Goal: Complete application form

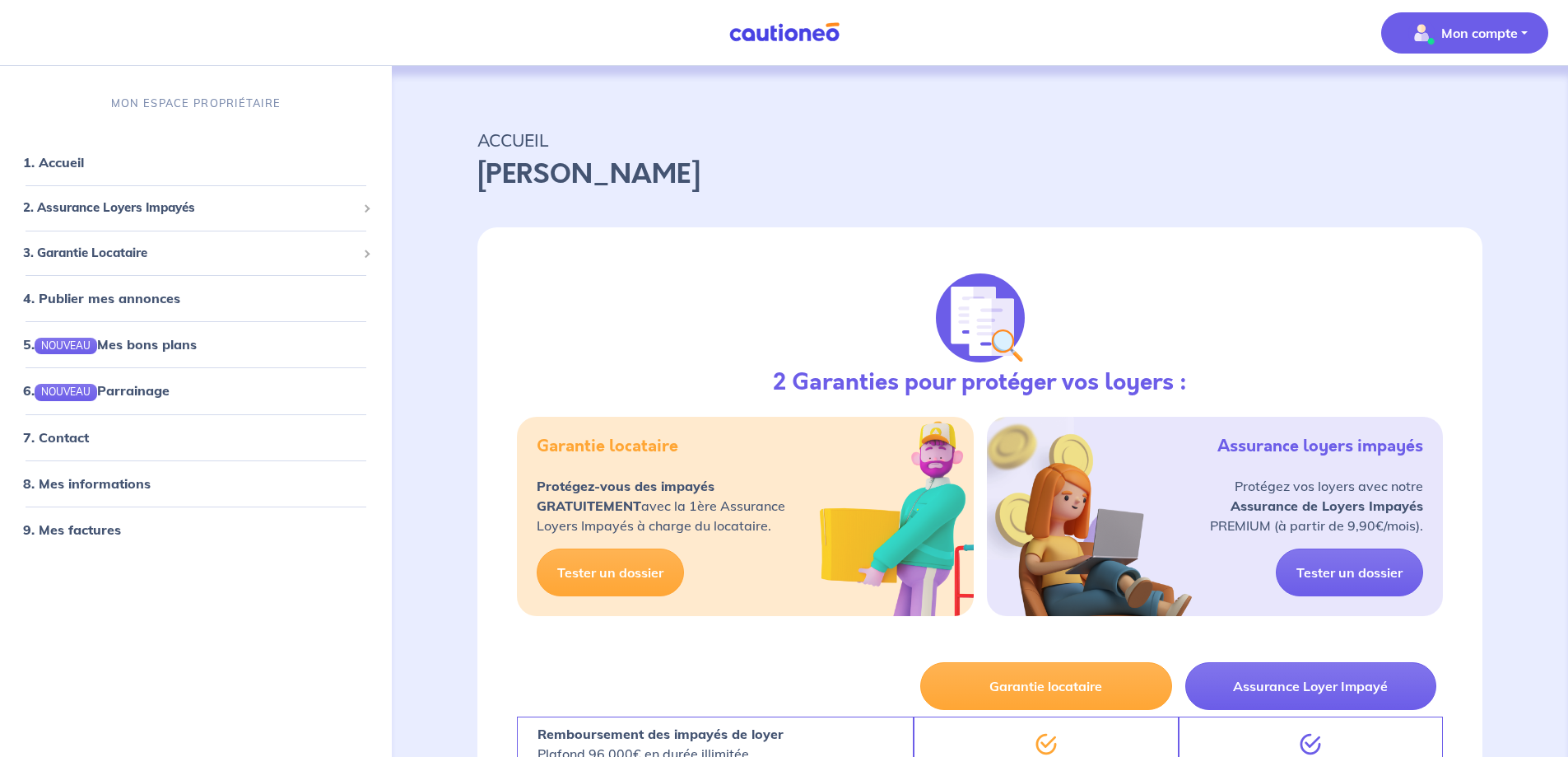
click at [1479, 43] on span "Mon compte" at bounding box center [1460, 33] width 116 height 26
click at [1502, 33] on p "Mon compte" at bounding box center [1479, 33] width 76 height 20
click at [1519, 35] on button "Mon compte" at bounding box center [1464, 33] width 167 height 41
click at [1519, 29] on button "Mon compte" at bounding box center [1464, 33] width 167 height 41
click at [1420, 35] on img "button" at bounding box center [1422, 33] width 26 height 26
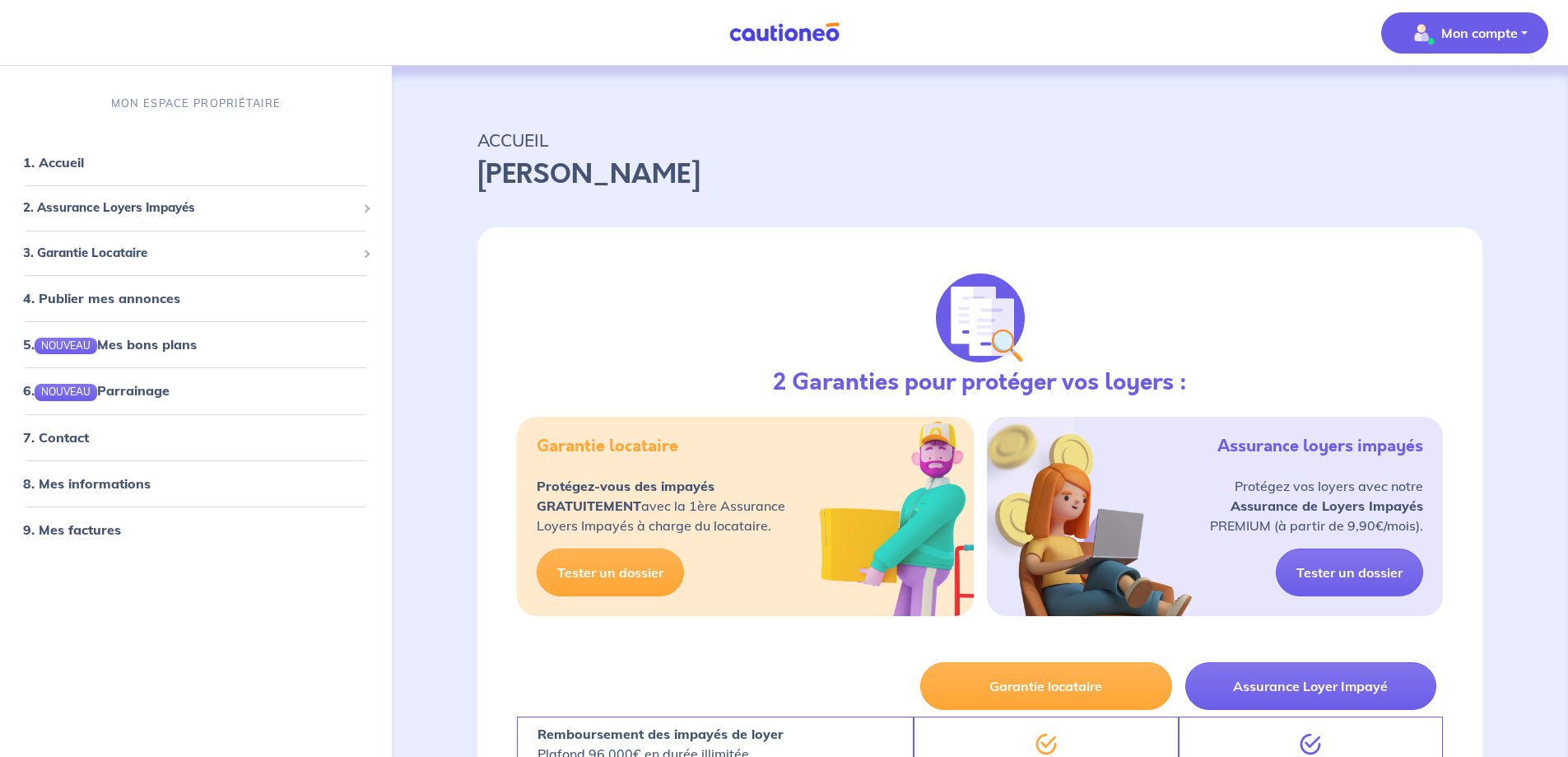
click at [1421, 35] on img "button" at bounding box center [1422, 33] width 26 height 26
click at [133, 255] on span "3. Garantie Locataire" at bounding box center [190, 254] width 334 height 19
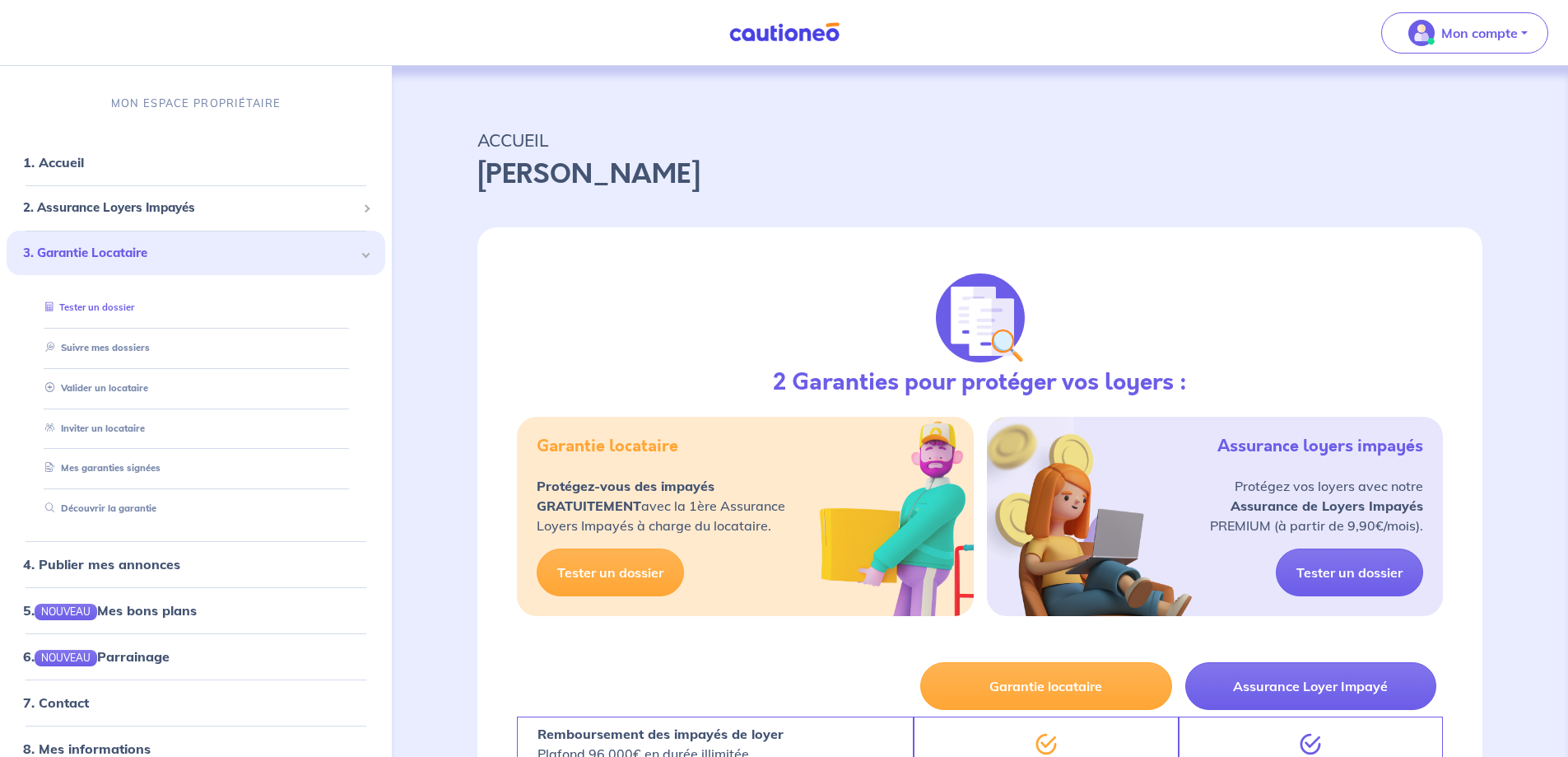
click at [93, 304] on link "Tester un dossier" at bounding box center [87, 307] width 95 height 11
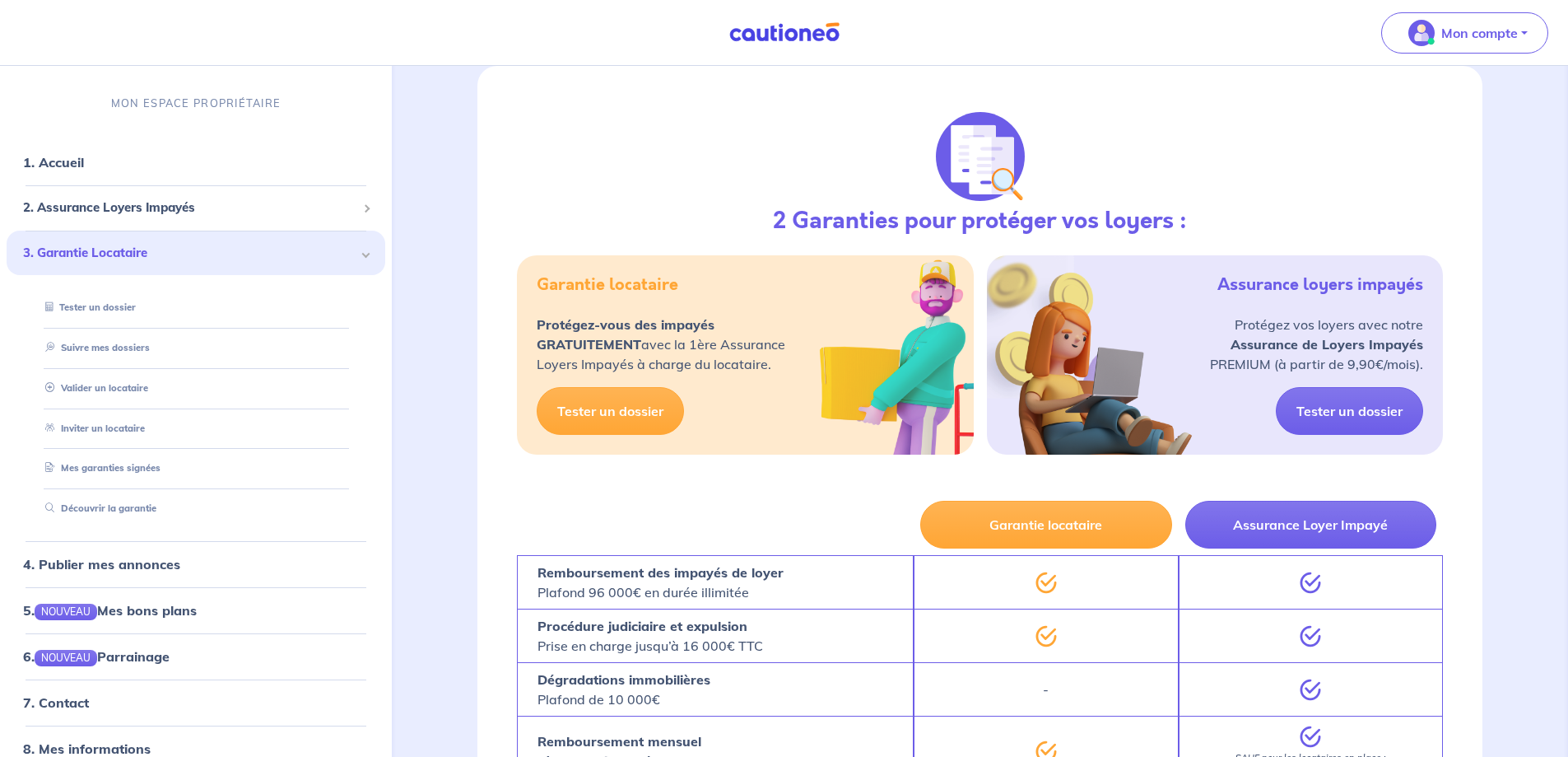
scroll to position [165, 0]
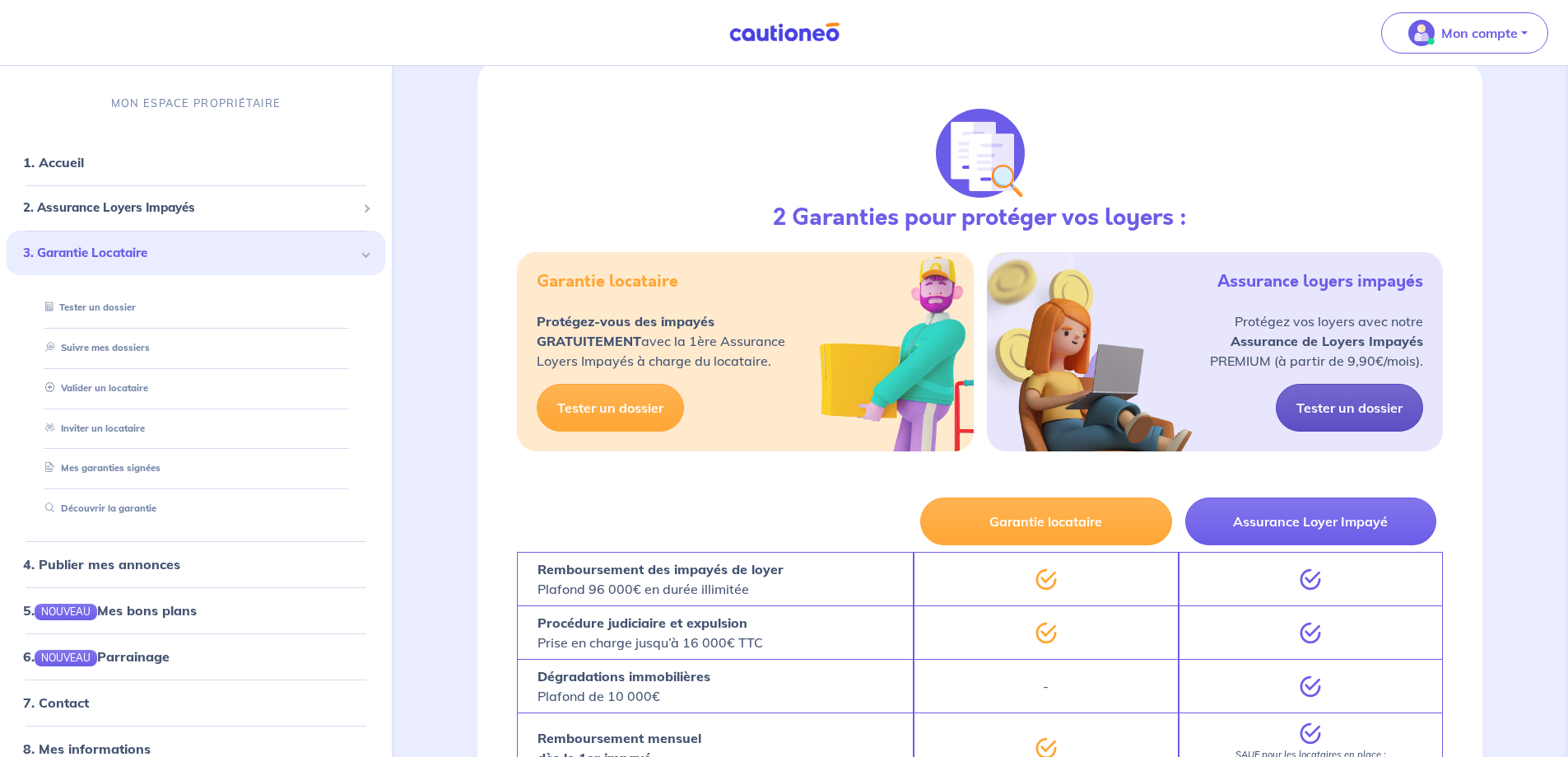
click at [1357, 409] on link "Tester un dossier" at bounding box center [1349, 407] width 147 height 48
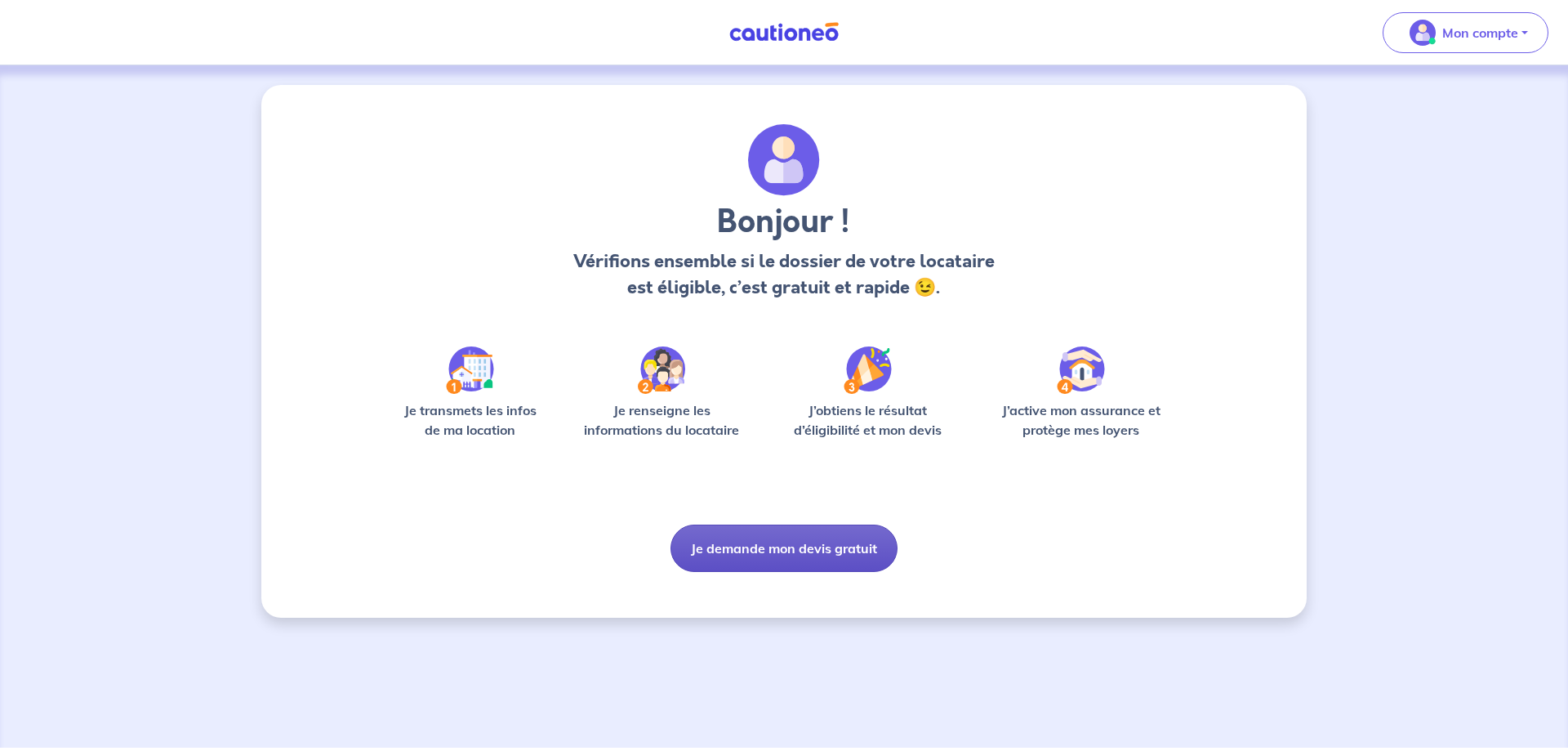
click at [806, 549] on button "Je demande mon devis gratuit" at bounding box center [784, 548] width 227 height 47
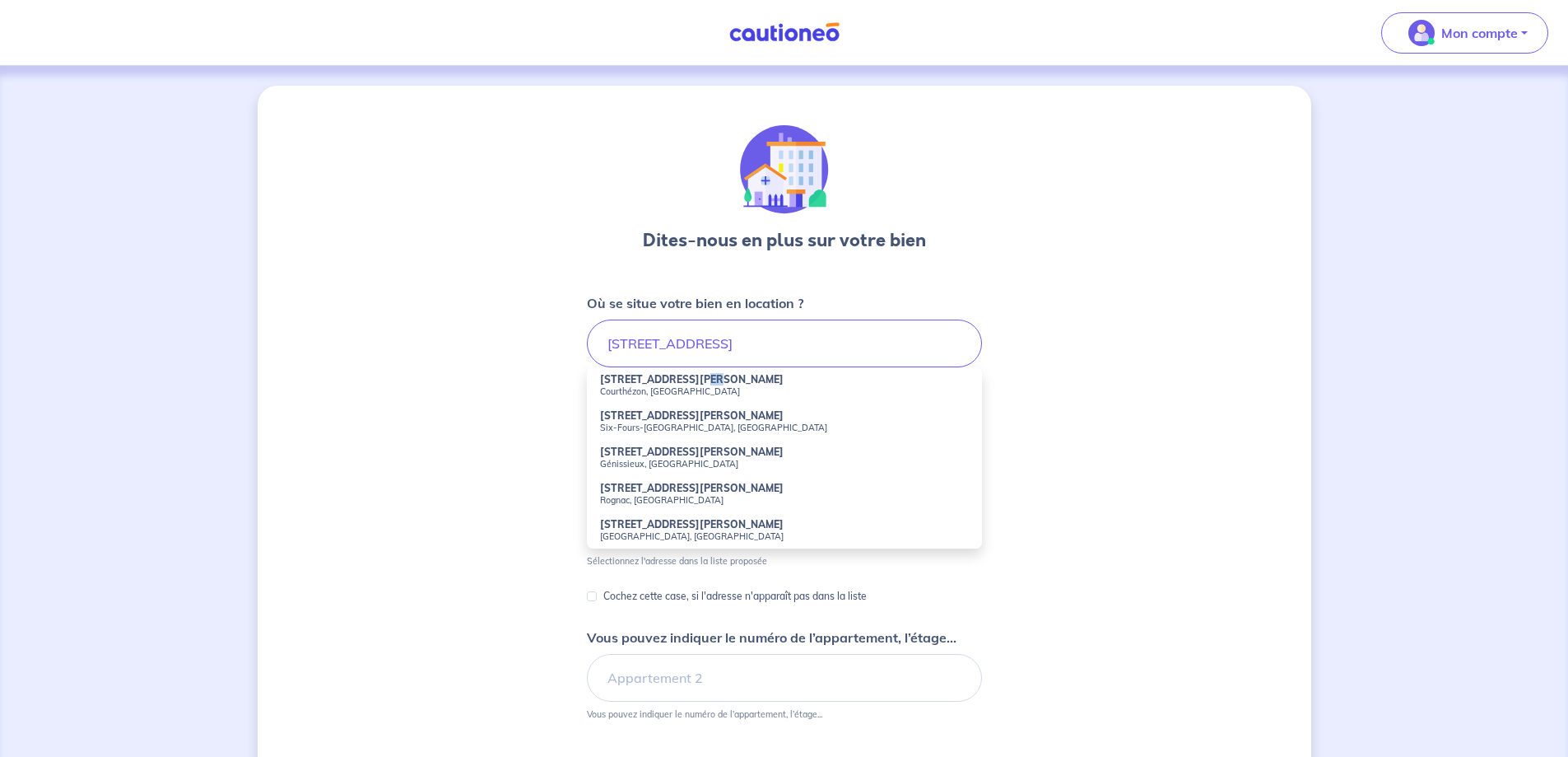
click at [692, 379] on strong "[STREET_ADDRESS][PERSON_NAME]" at bounding box center [691, 378] width 184 height 12
type input "[STREET_ADDRESS][PERSON_NAME]"
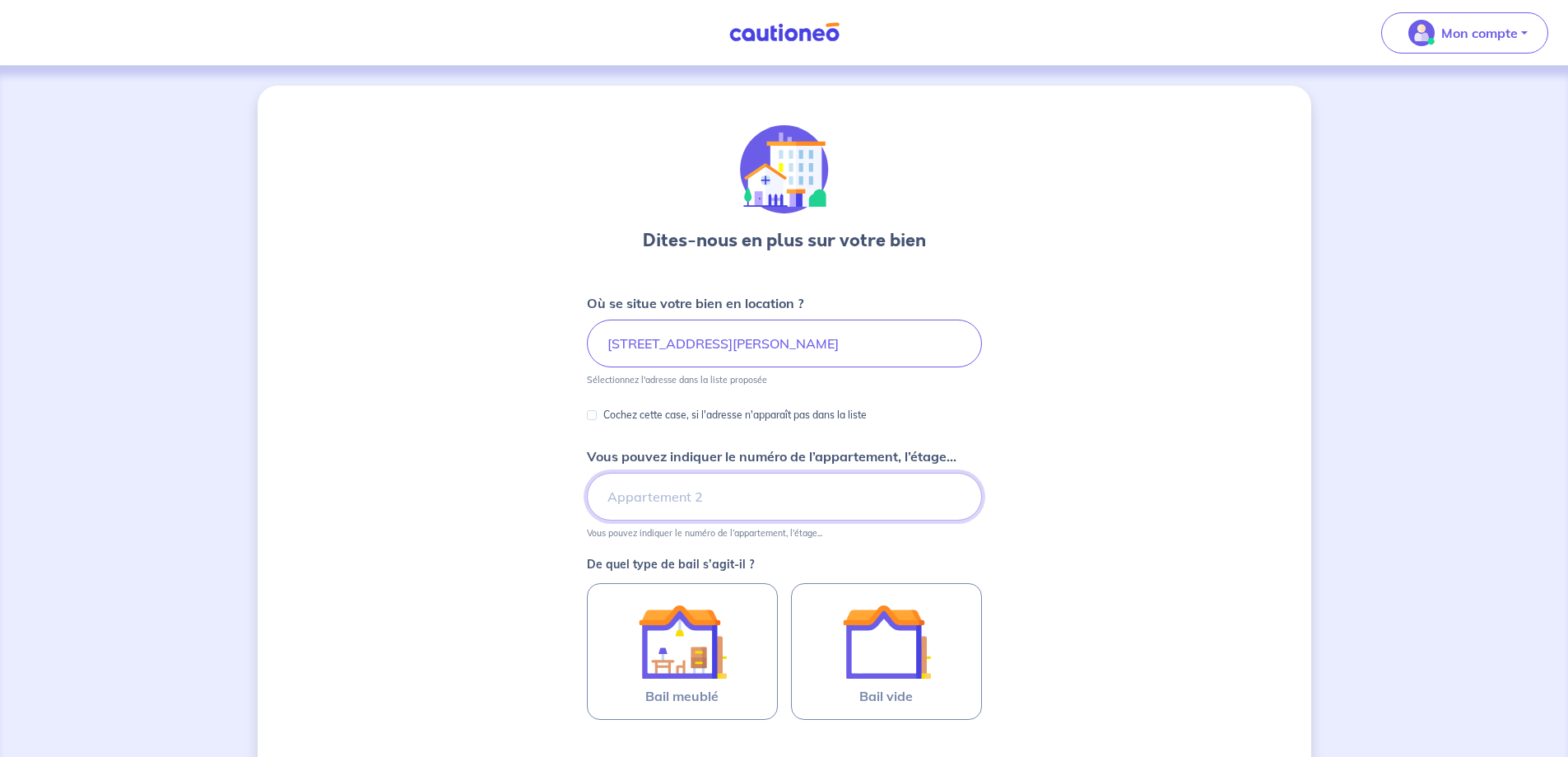
click at [690, 498] on input "Vous pouvez indiquer le numéro de l’appartement, l’étage..." at bounding box center [784, 496] width 395 height 48
type input "Appartement 002"
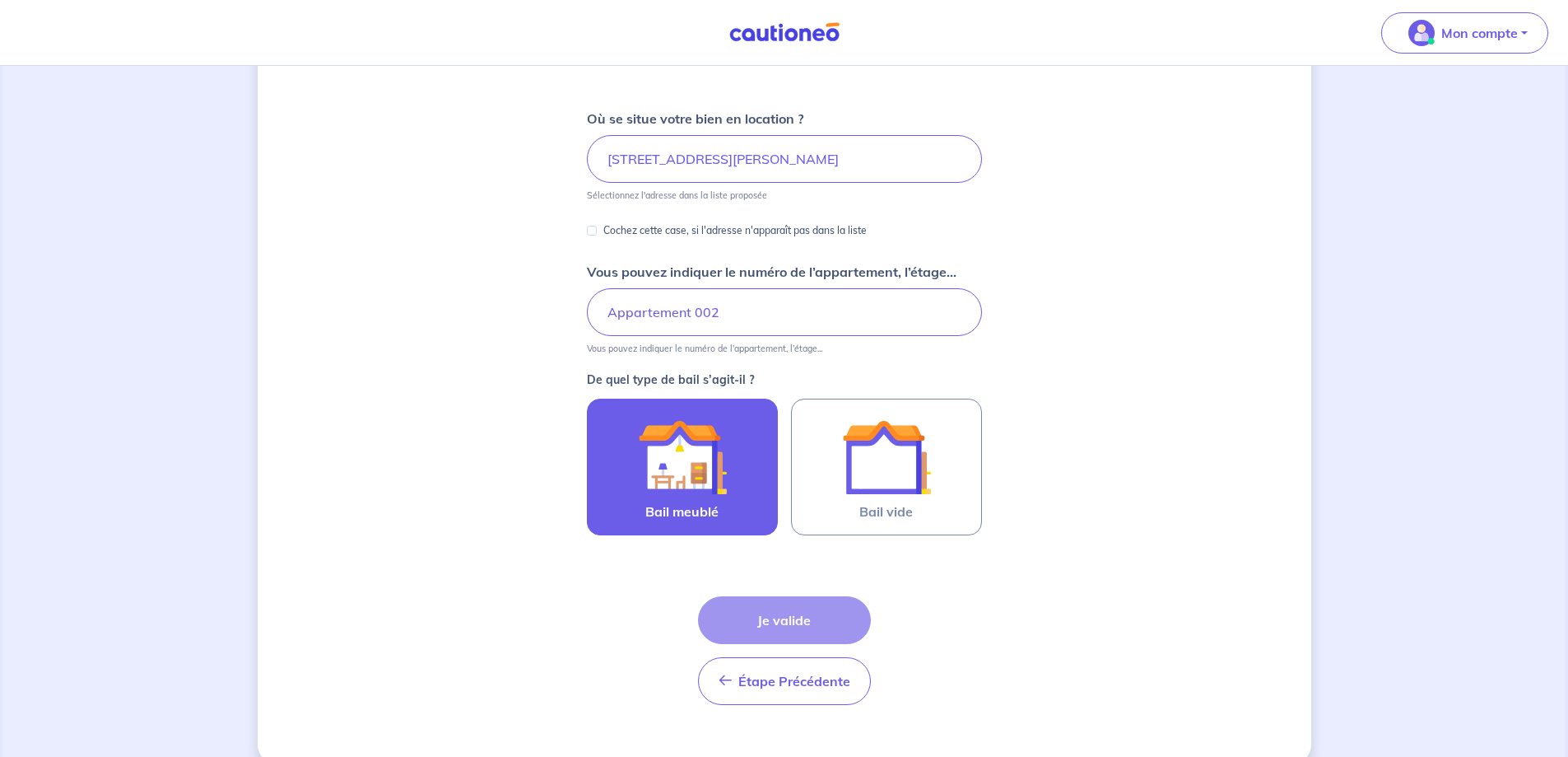
scroll to position [212, 0]
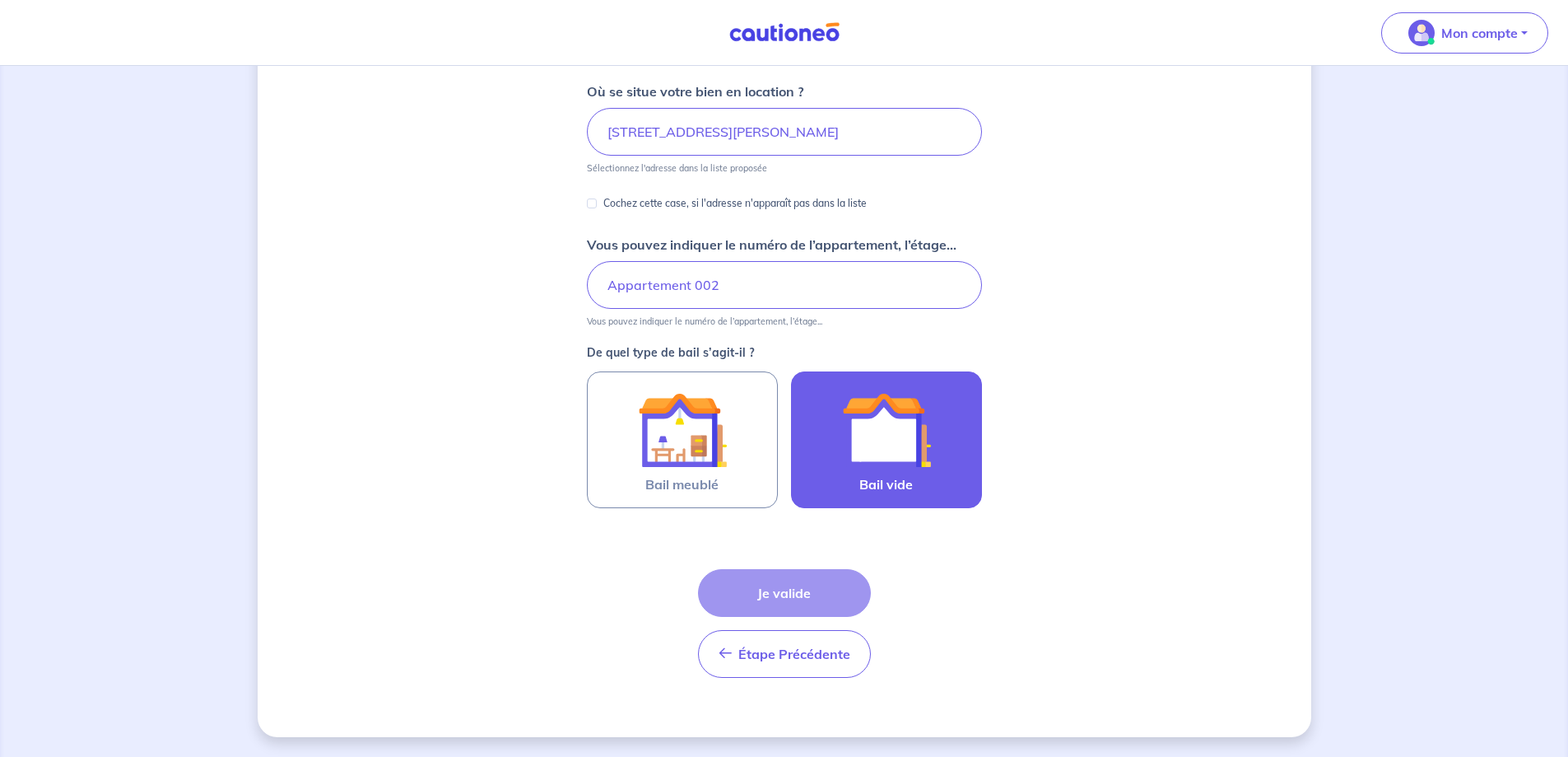
click at [900, 429] on img at bounding box center [886, 429] width 89 height 89
click at [0, 0] on input "Bail vide" at bounding box center [0, 0] width 0 height 0
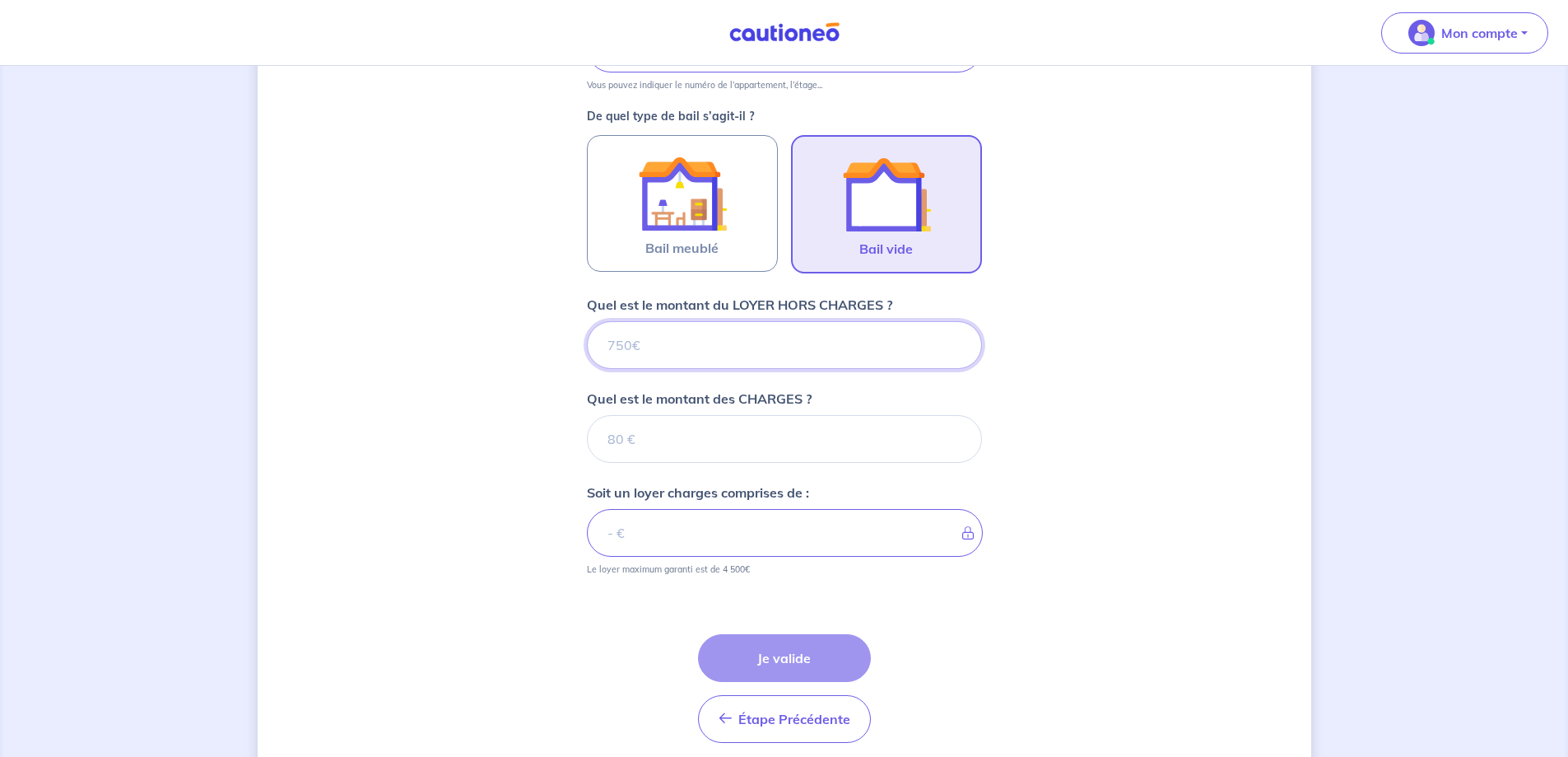
scroll to position [513, 0]
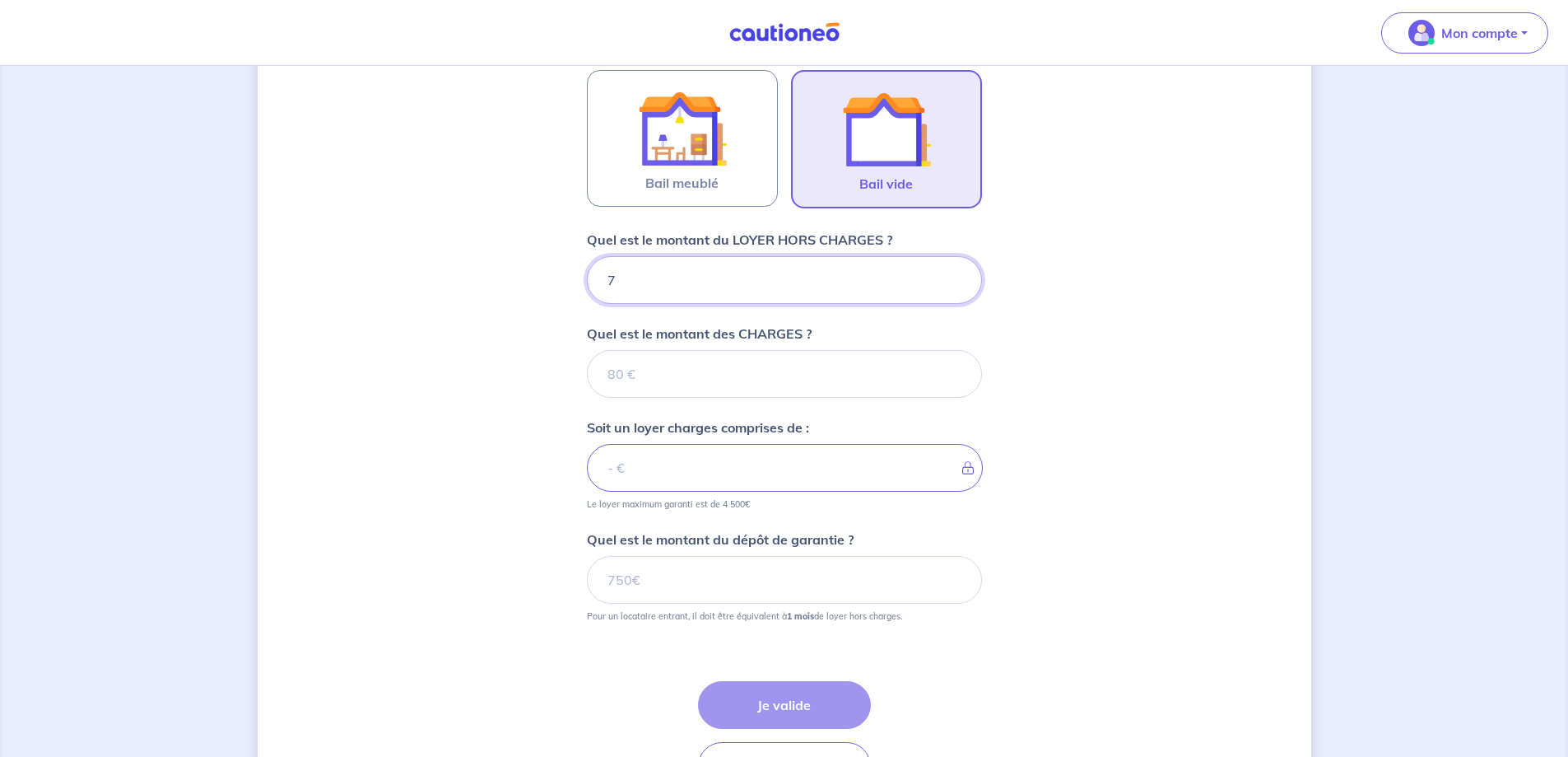
type input "71"
type input "710"
click at [720, 378] on input "Quel est le montant des CHARGES ?" at bounding box center [784, 373] width 395 height 48
type input "80"
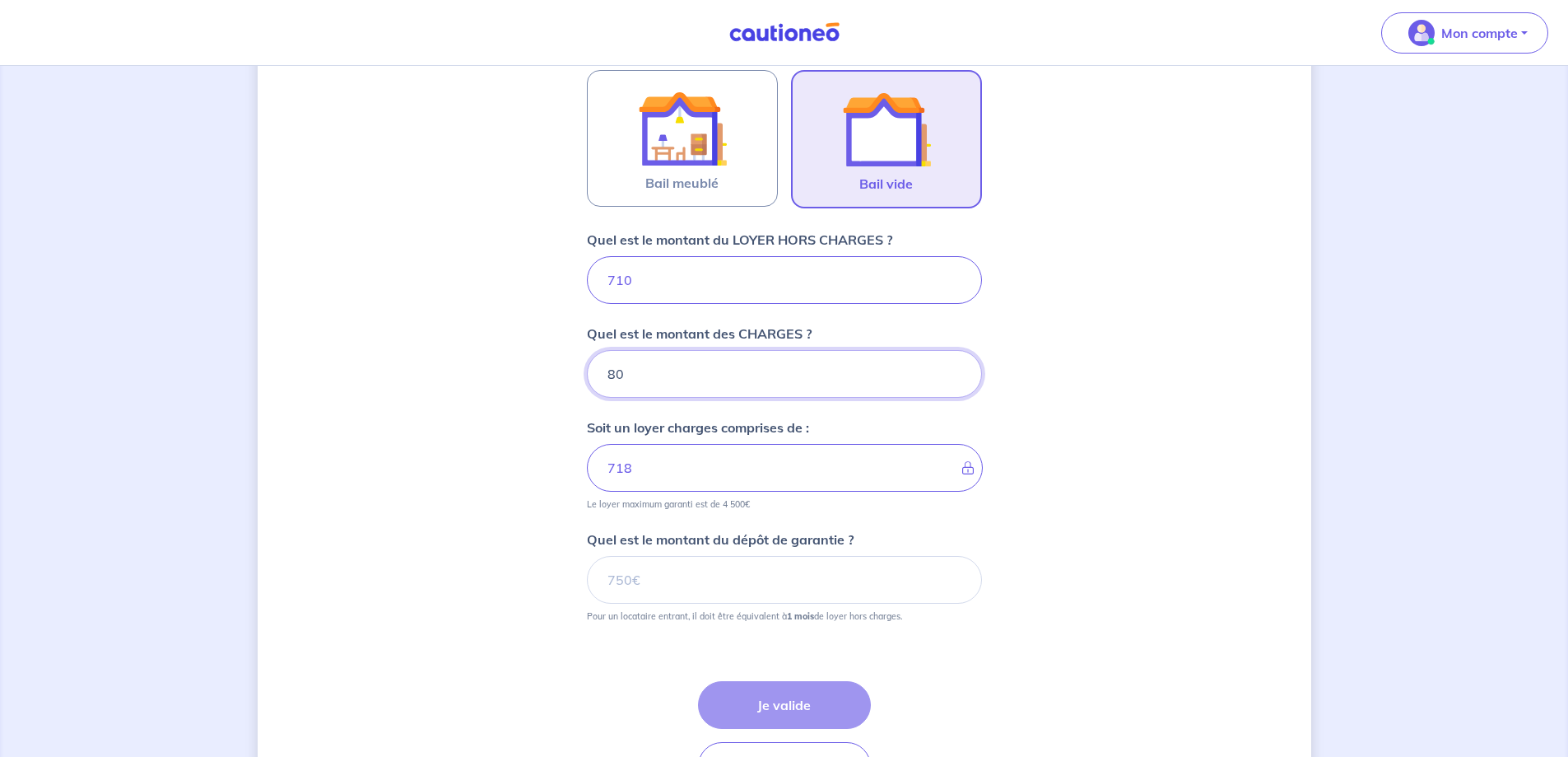
type input "790"
type input "80"
click at [647, 578] on input "Quel est le montant du dépôt de garantie ?" at bounding box center [784, 579] width 395 height 48
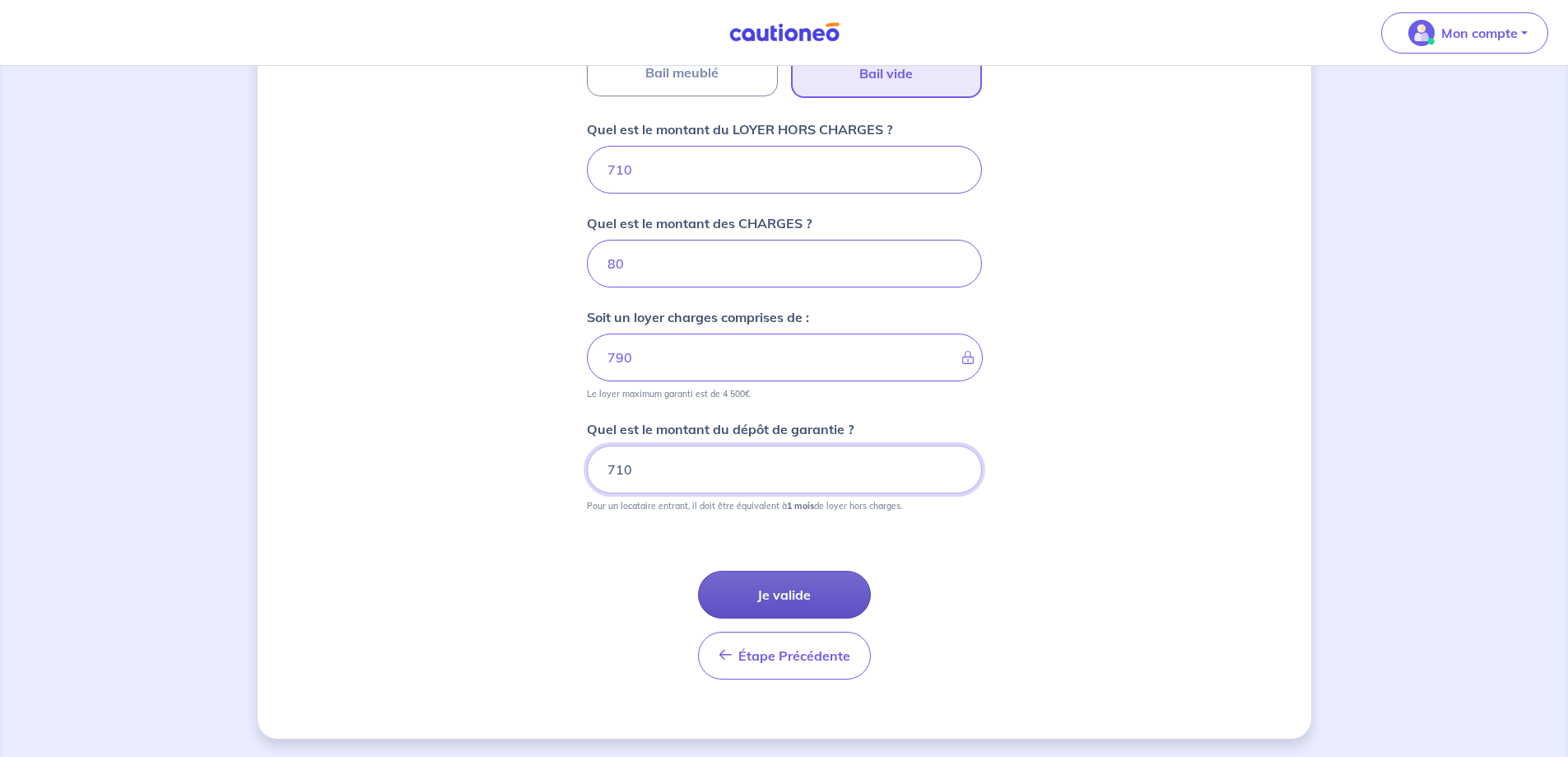
scroll to position [626, 0]
type input "710"
click at [794, 598] on button "Je valide" at bounding box center [784, 592] width 173 height 48
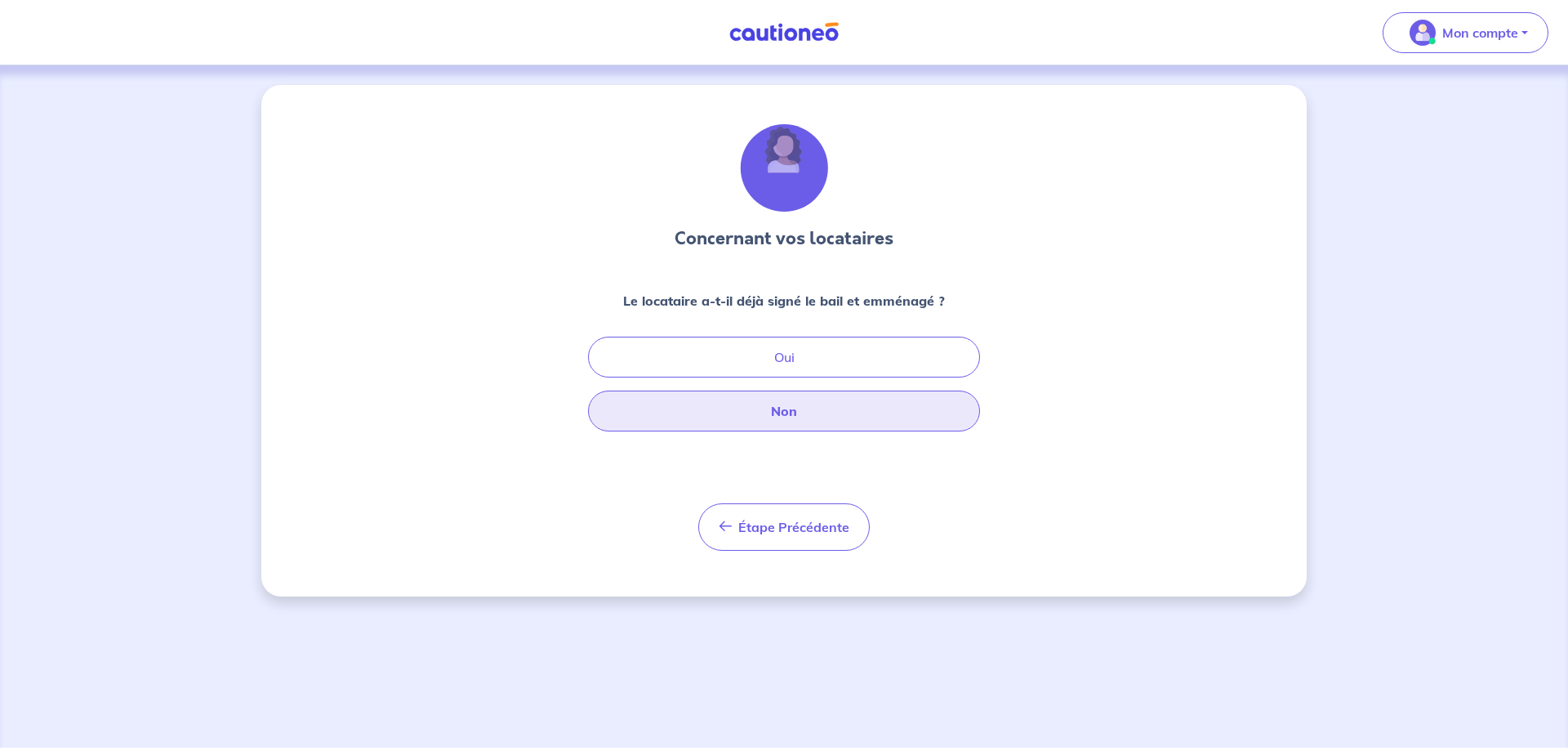
click at [788, 412] on button "Non" at bounding box center [784, 411] width 392 height 41
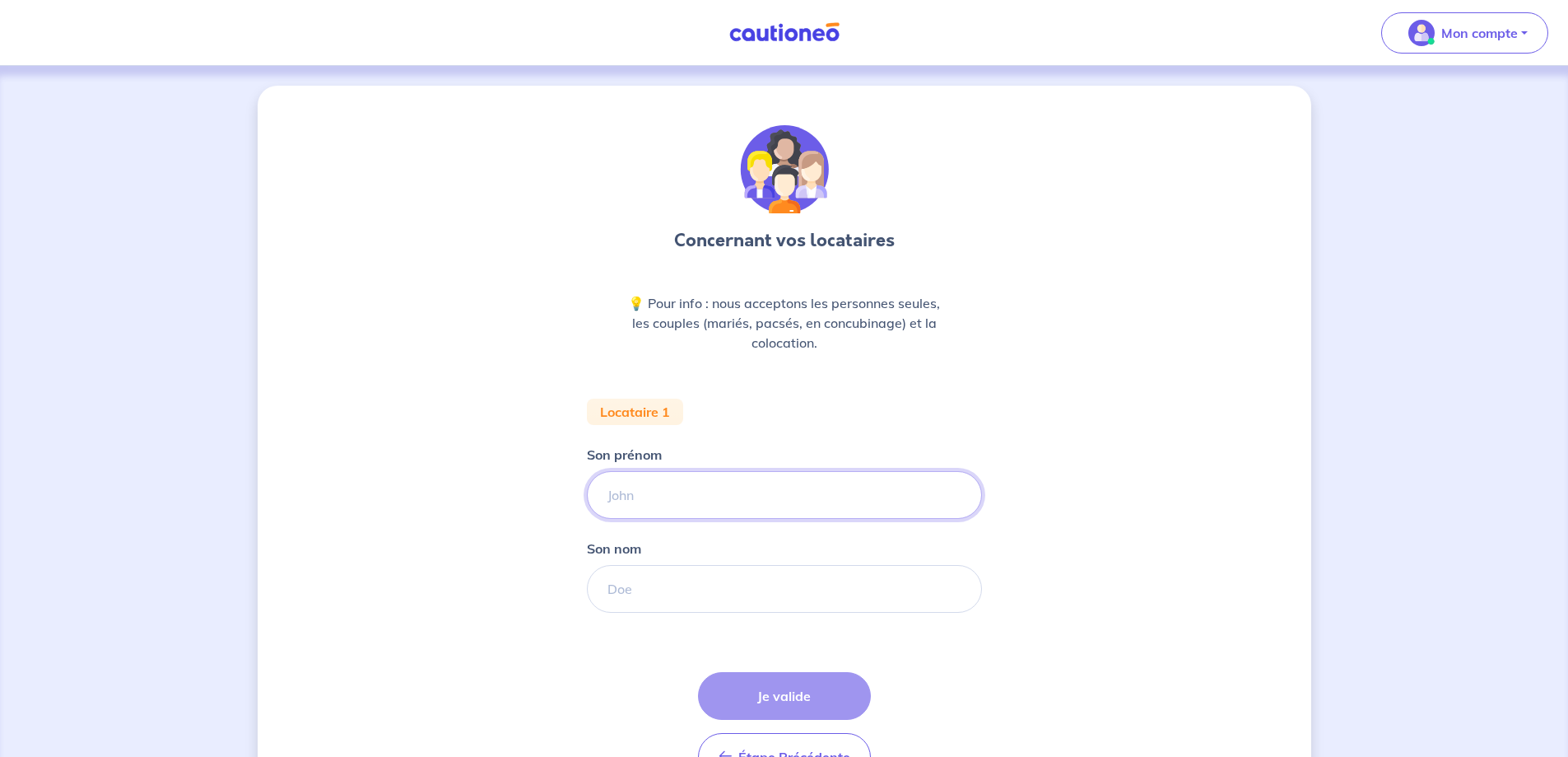
click at [686, 499] on input "Son prénom" at bounding box center [784, 494] width 395 height 48
type input "[PERSON_NAME]"
click at [653, 590] on input "Son nom" at bounding box center [784, 588] width 395 height 48
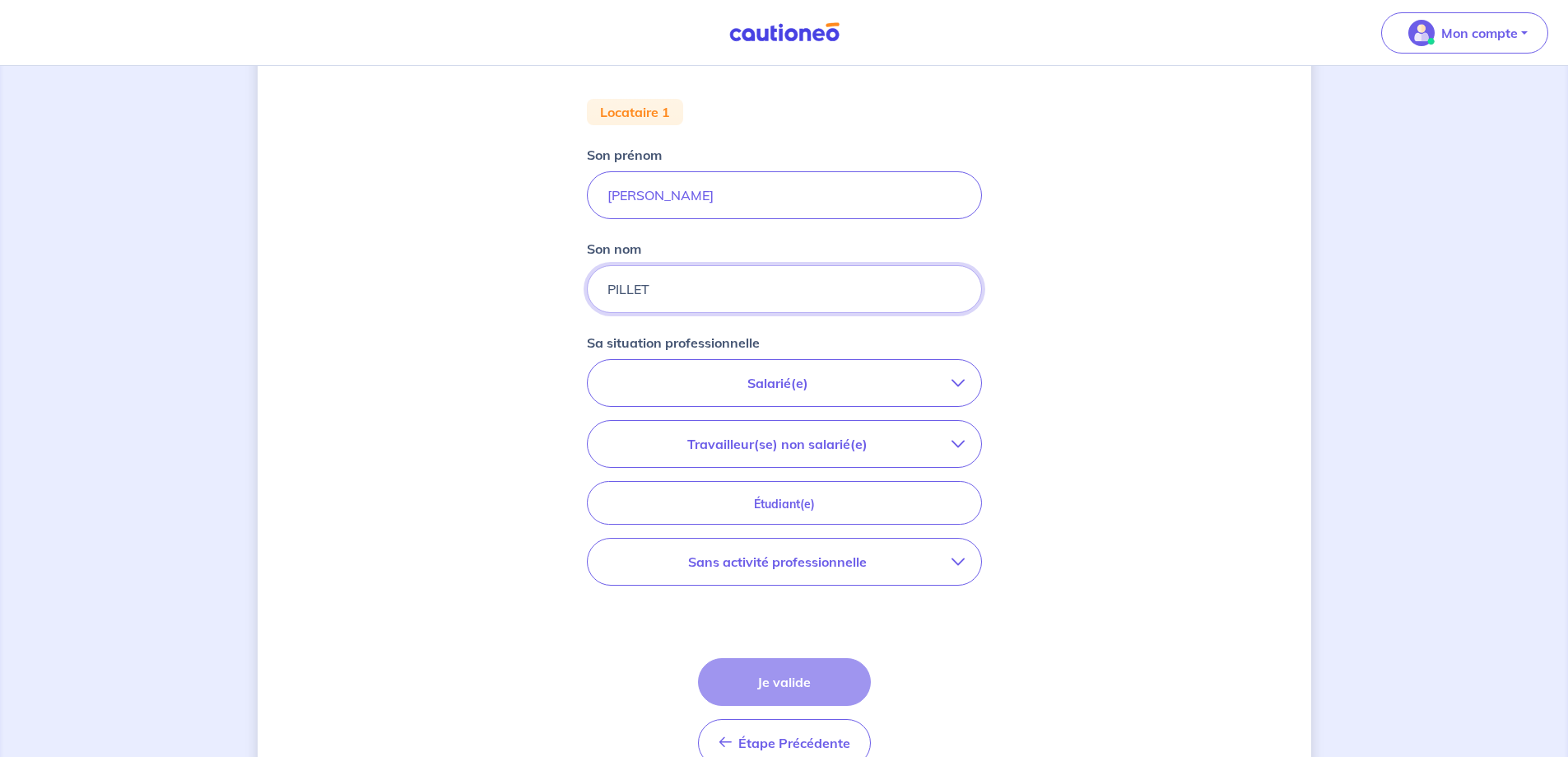
scroll to position [329, 0]
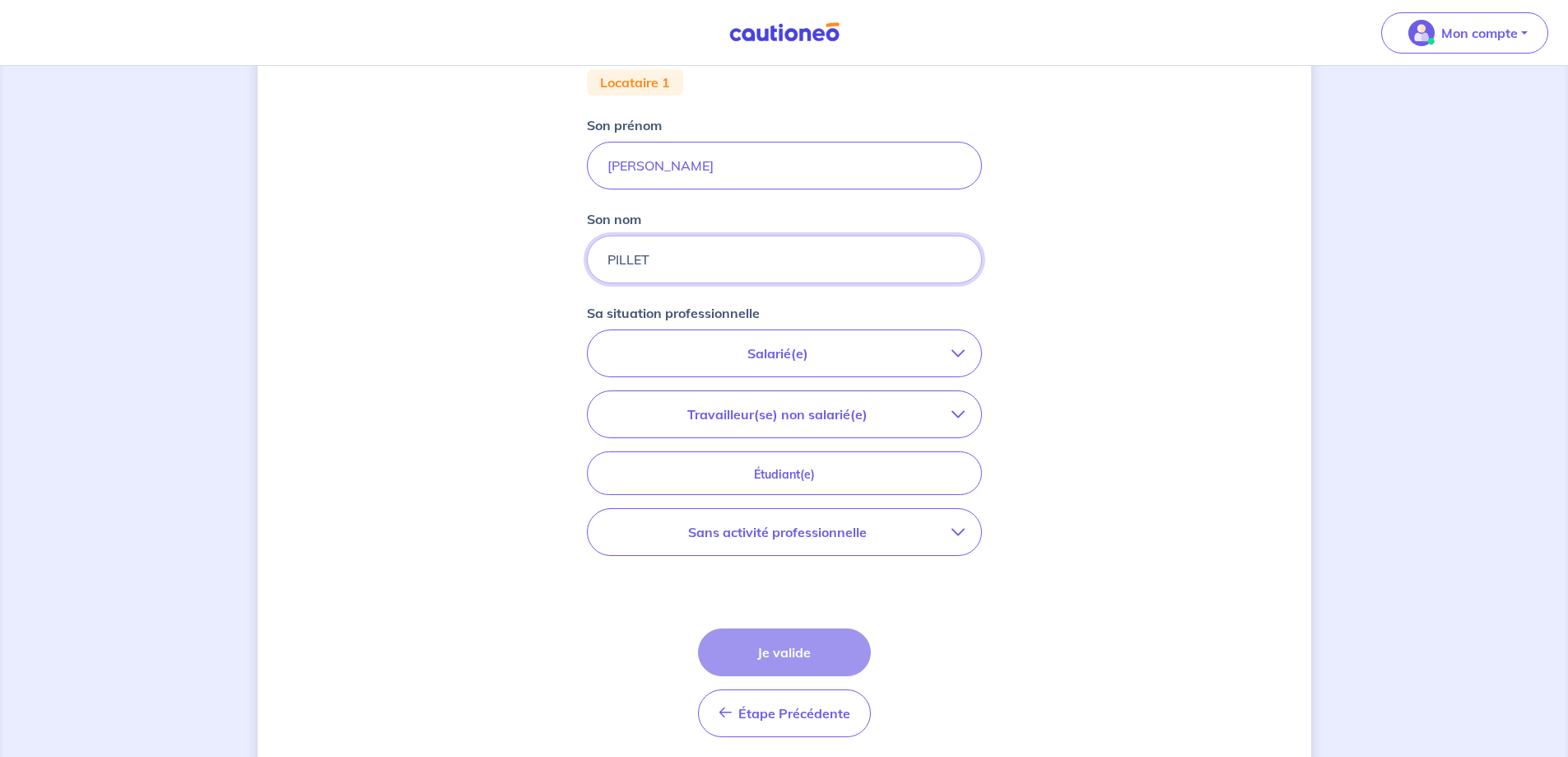
type input "PILLET"
click at [787, 351] on p "Salarié(e)" at bounding box center [777, 352] width 348 height 20
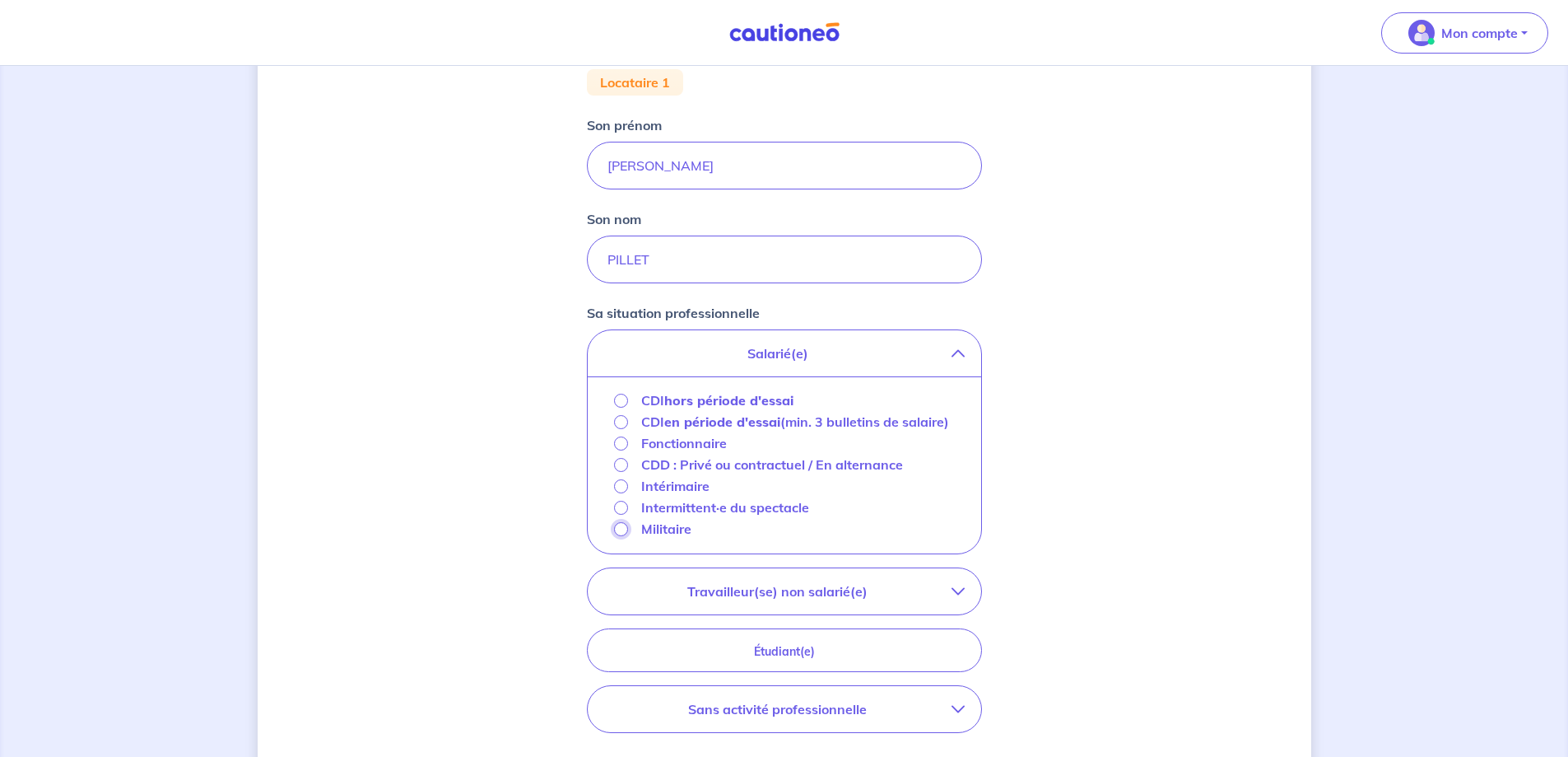
click at [620, 536] on input "Militaire" at bounding box center [620, 529] width 14 height 14
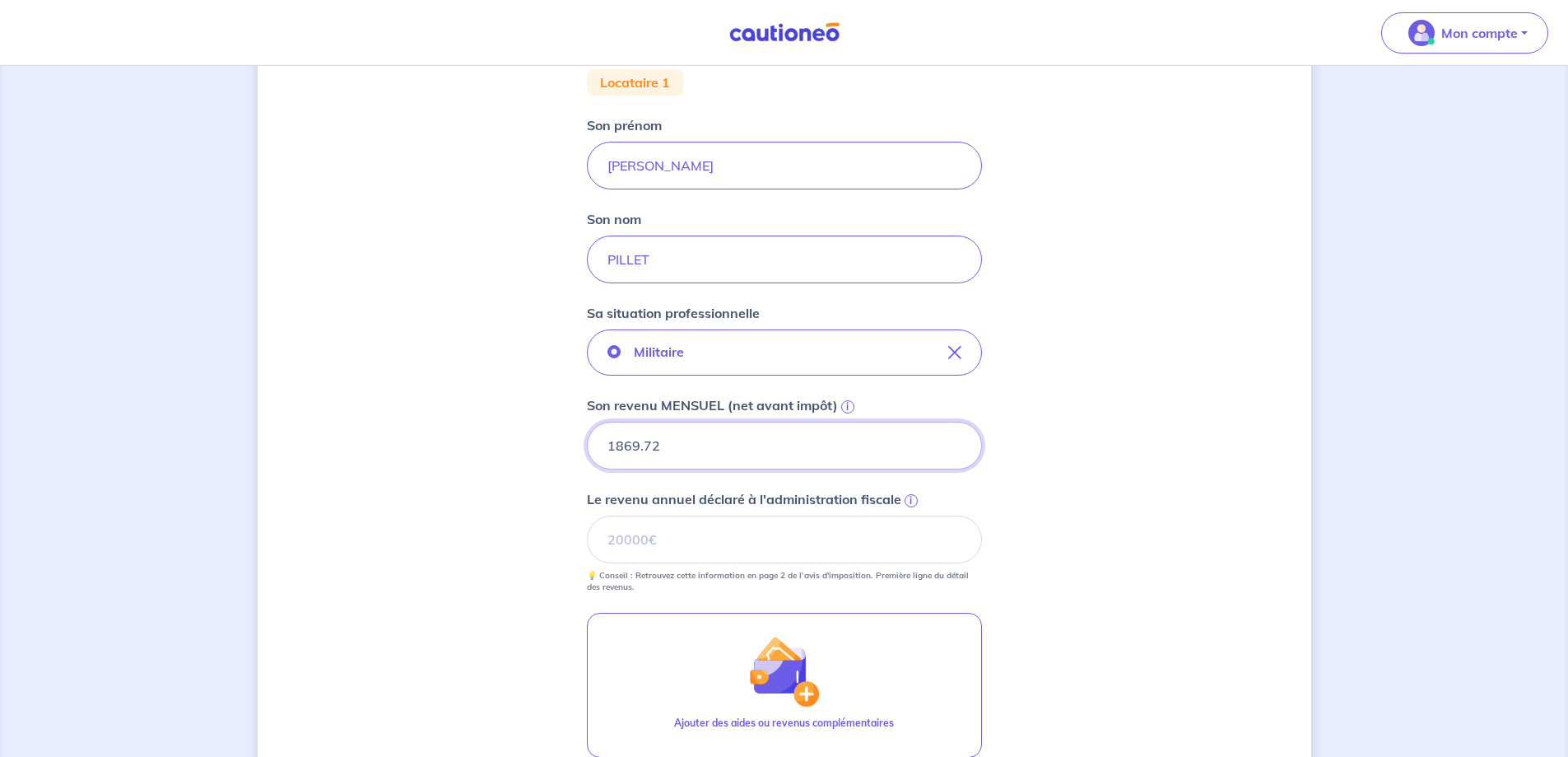
drag, startPoint x: 720, startPoint y: 450, endPoint x: 625, endPoint y: 452, distance: 95.0
click at [625, 452] on input "1869.72" at bounding box center [784, 445] width 395 height 48
click at [718, 534] on input "Le revenu annuel déclaré à l'administration fiscale i" at bounding box center [784, 539] width 395 height 48
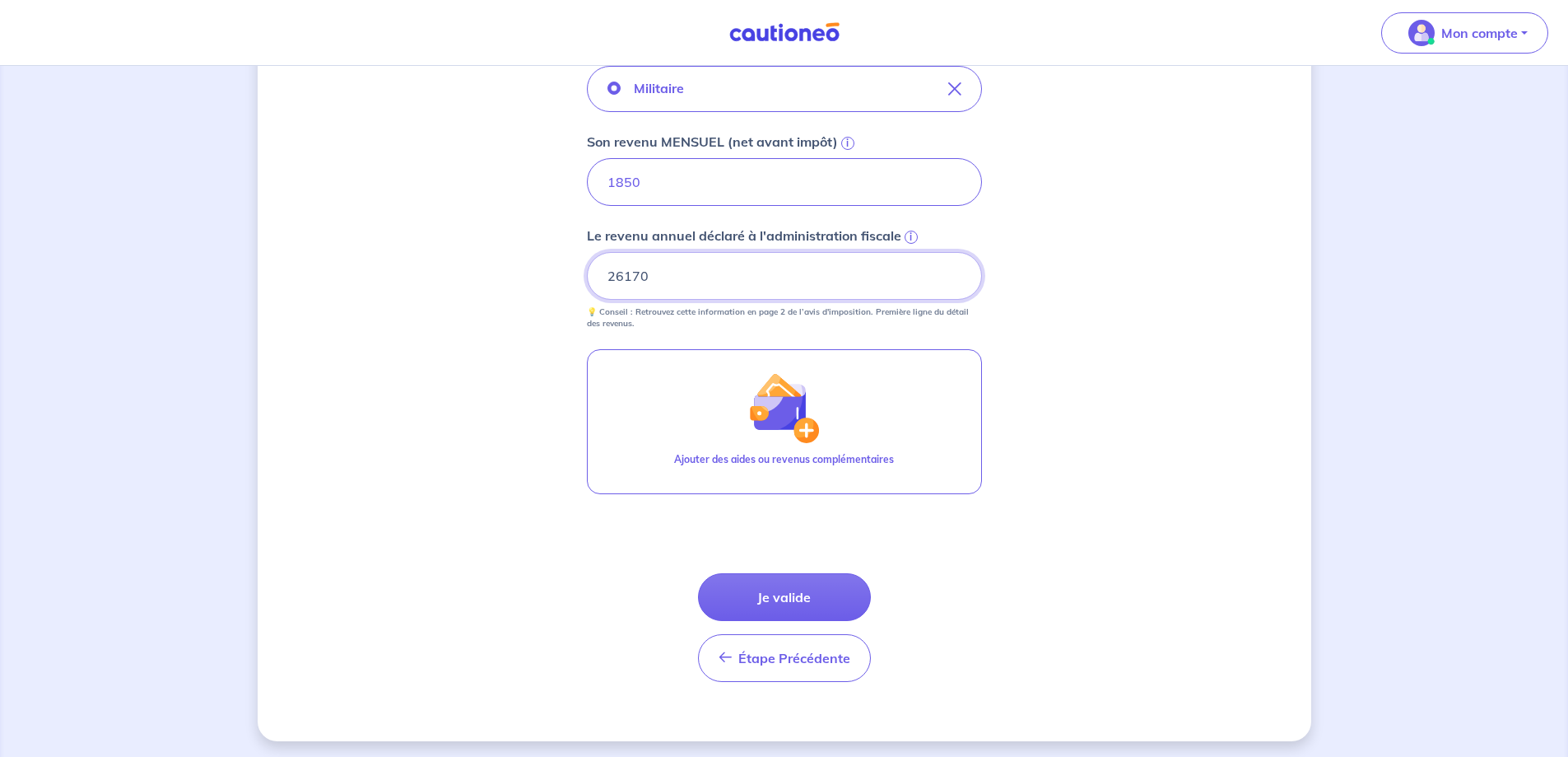
scroll to position [598, 0]
type input "26170"
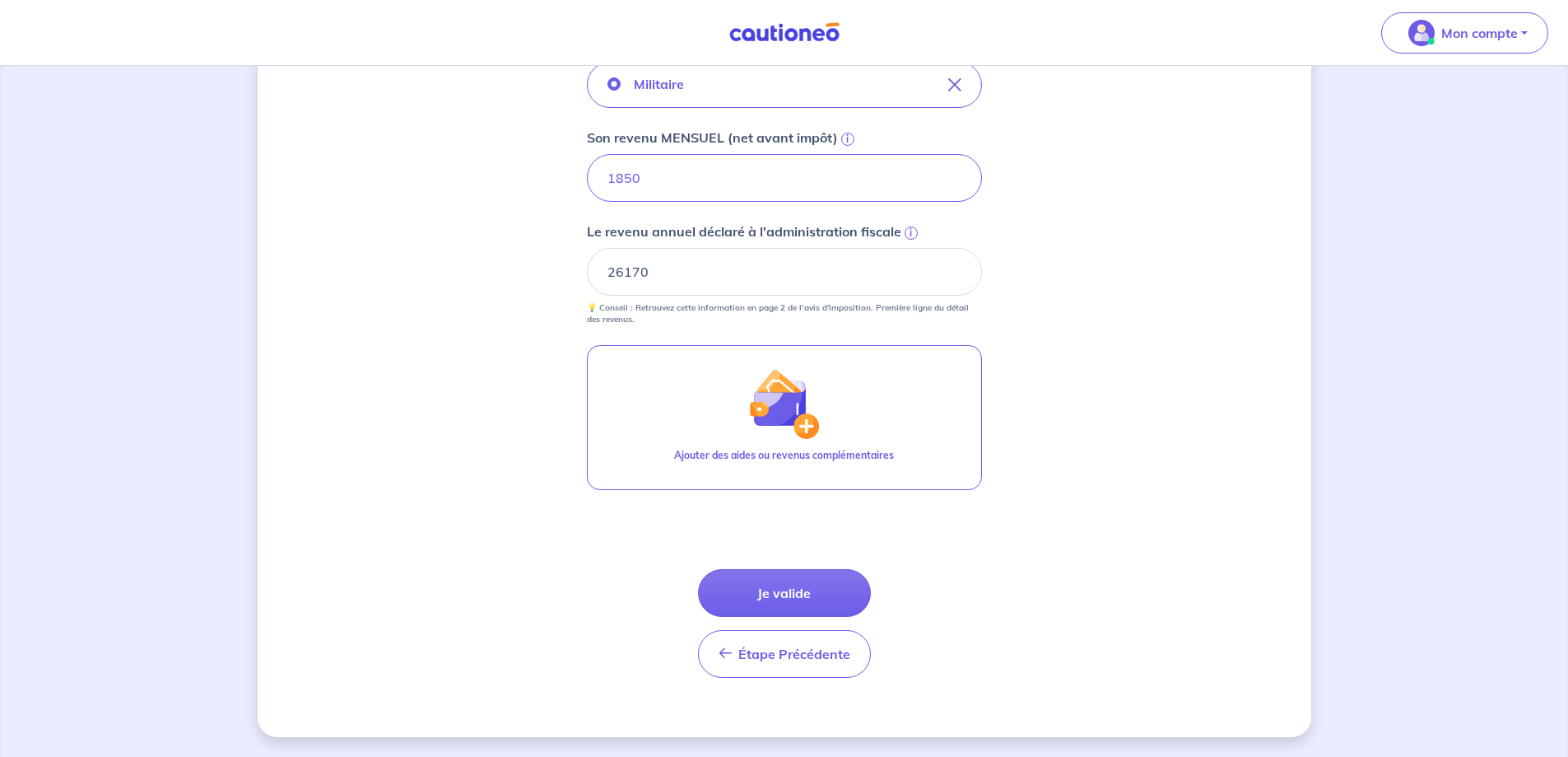
click at [788, 587] on button "Je valide" at bounding box center [784, 592] width 173 height 48
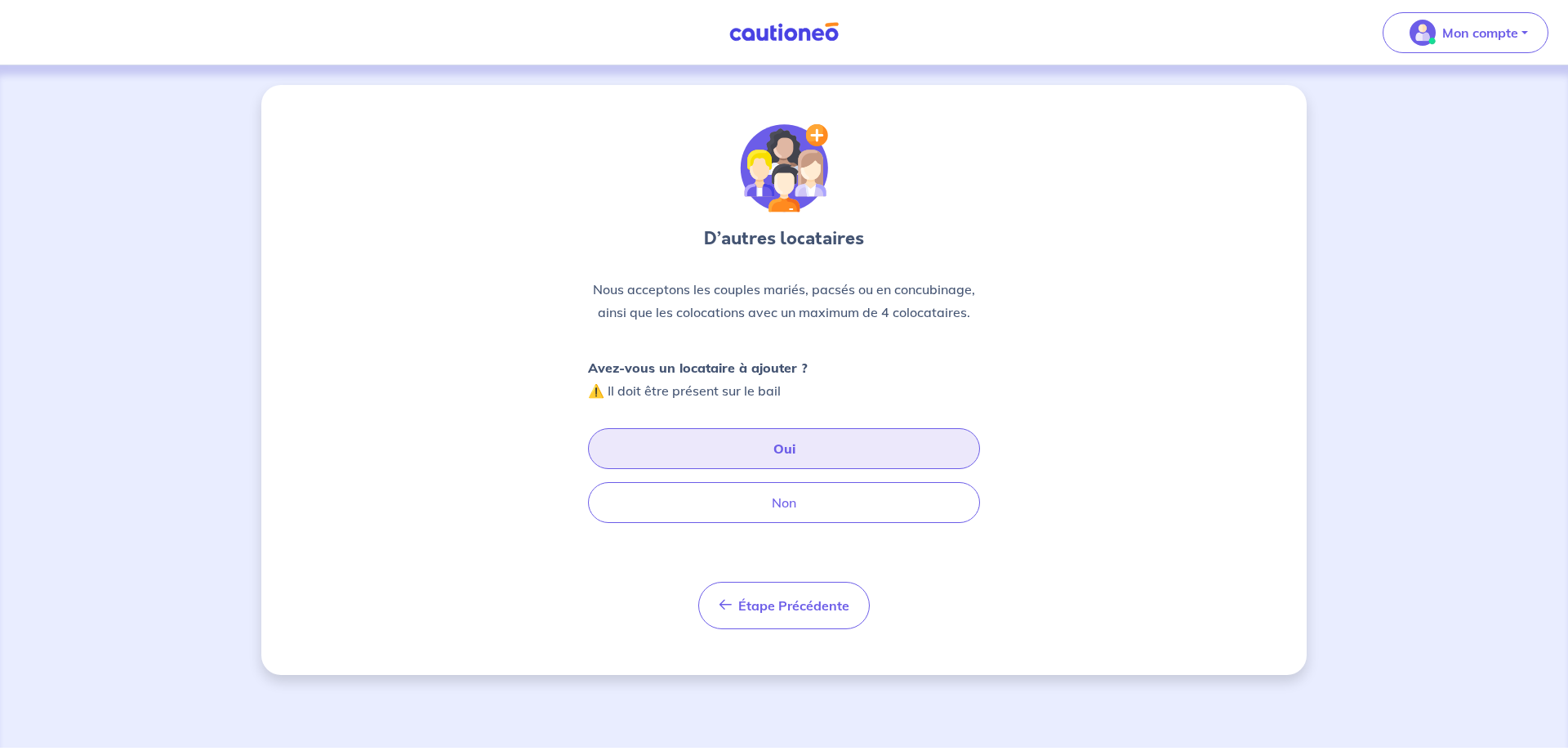
click at [779, 452] on button "Oui" at bounding box center [784, 449] width 392 height 41
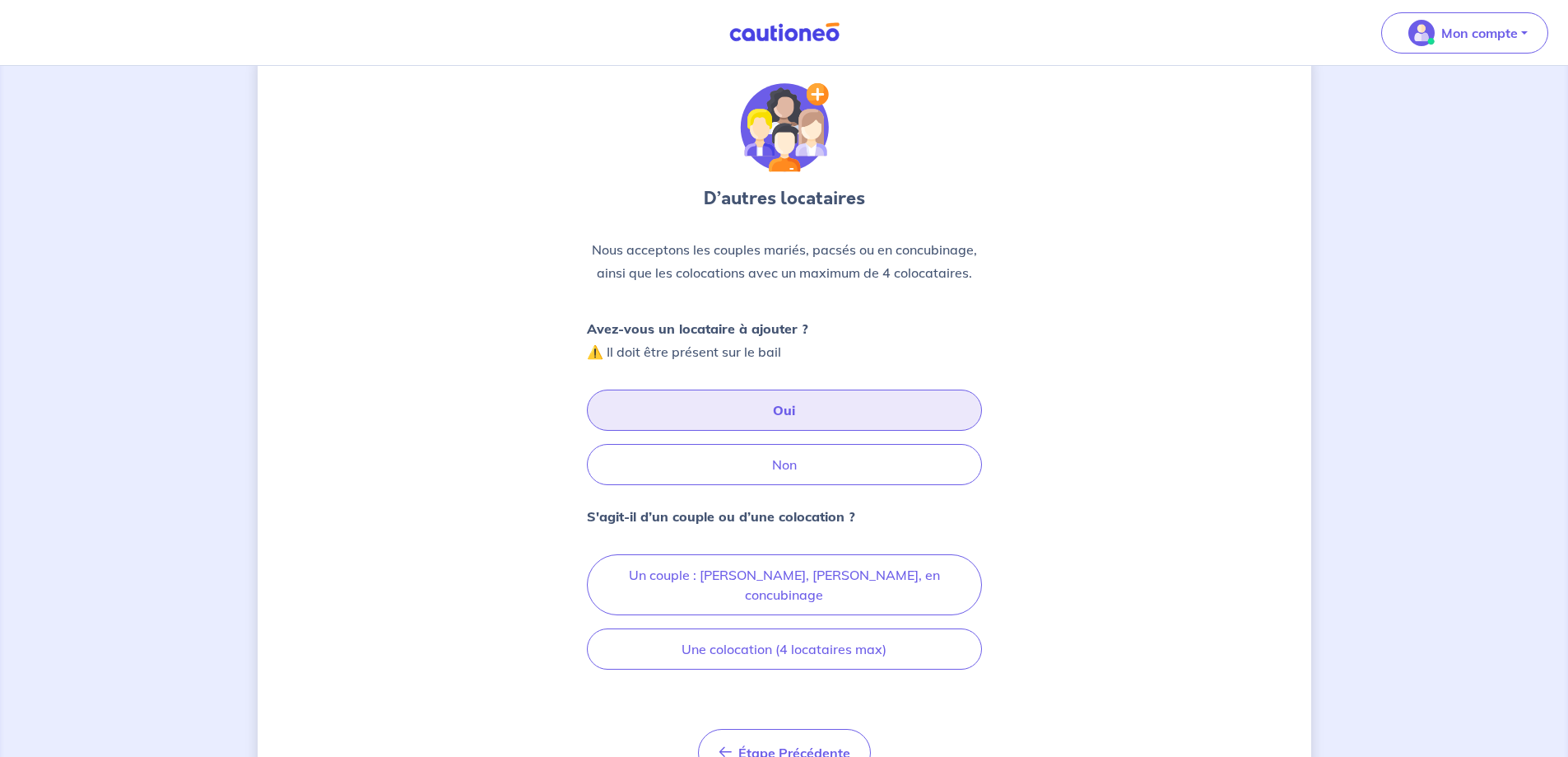
scroll to position [82, 0]
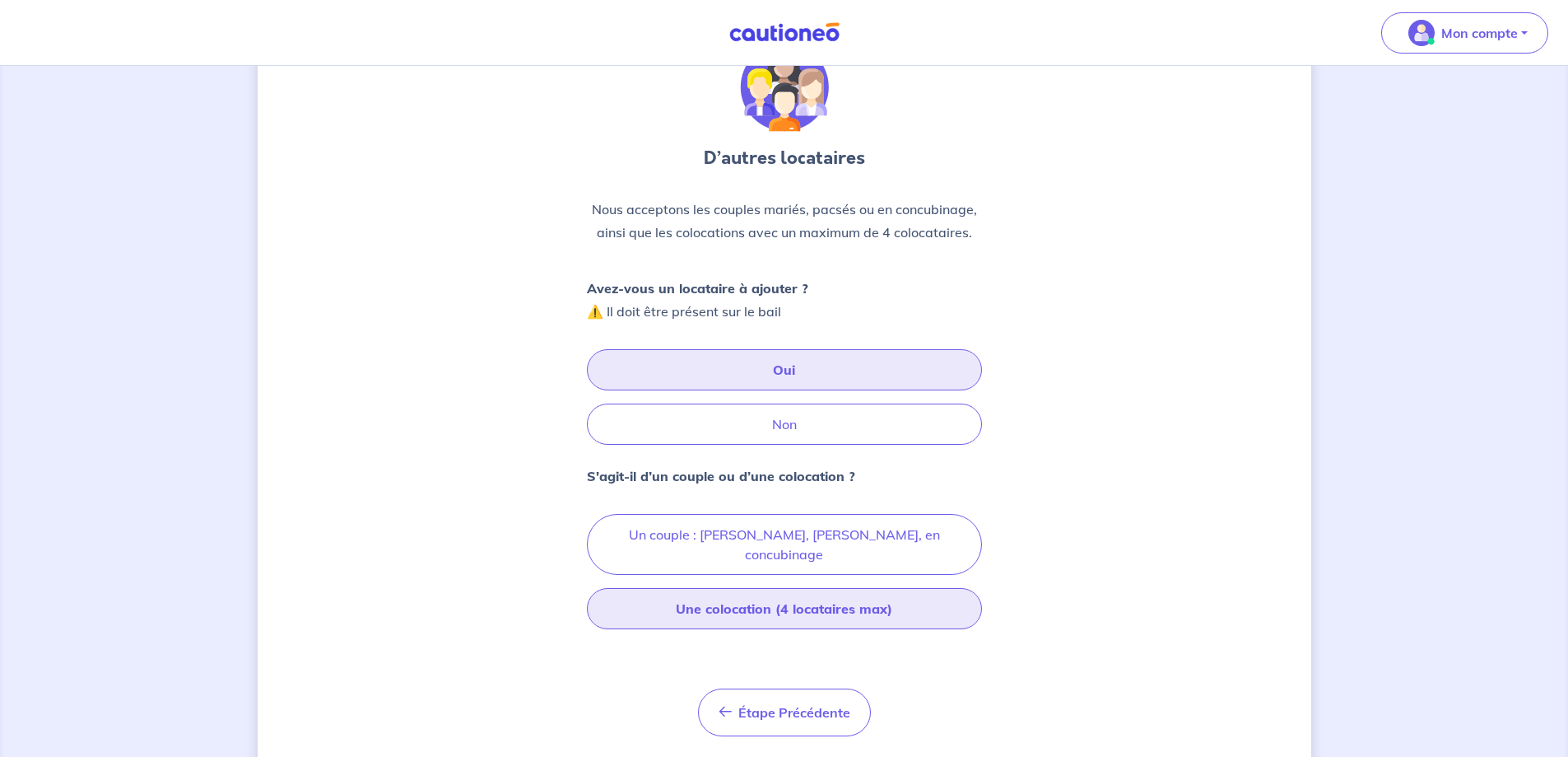
click at [767, 590] on button "Une colocation (4 locataires max)" at bounding box center [784, 609] width 395 height 41
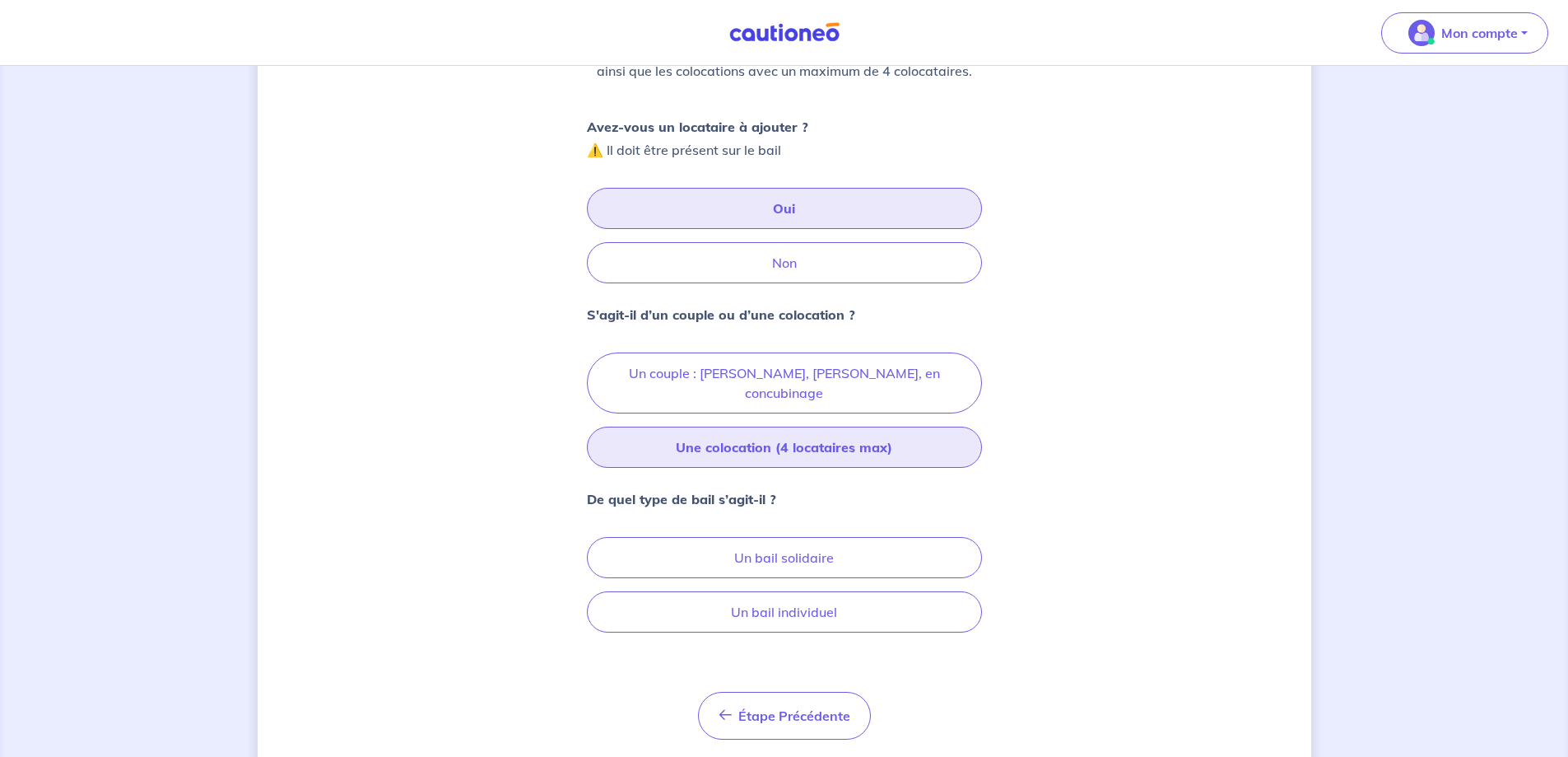
scroll to position [247, 0]
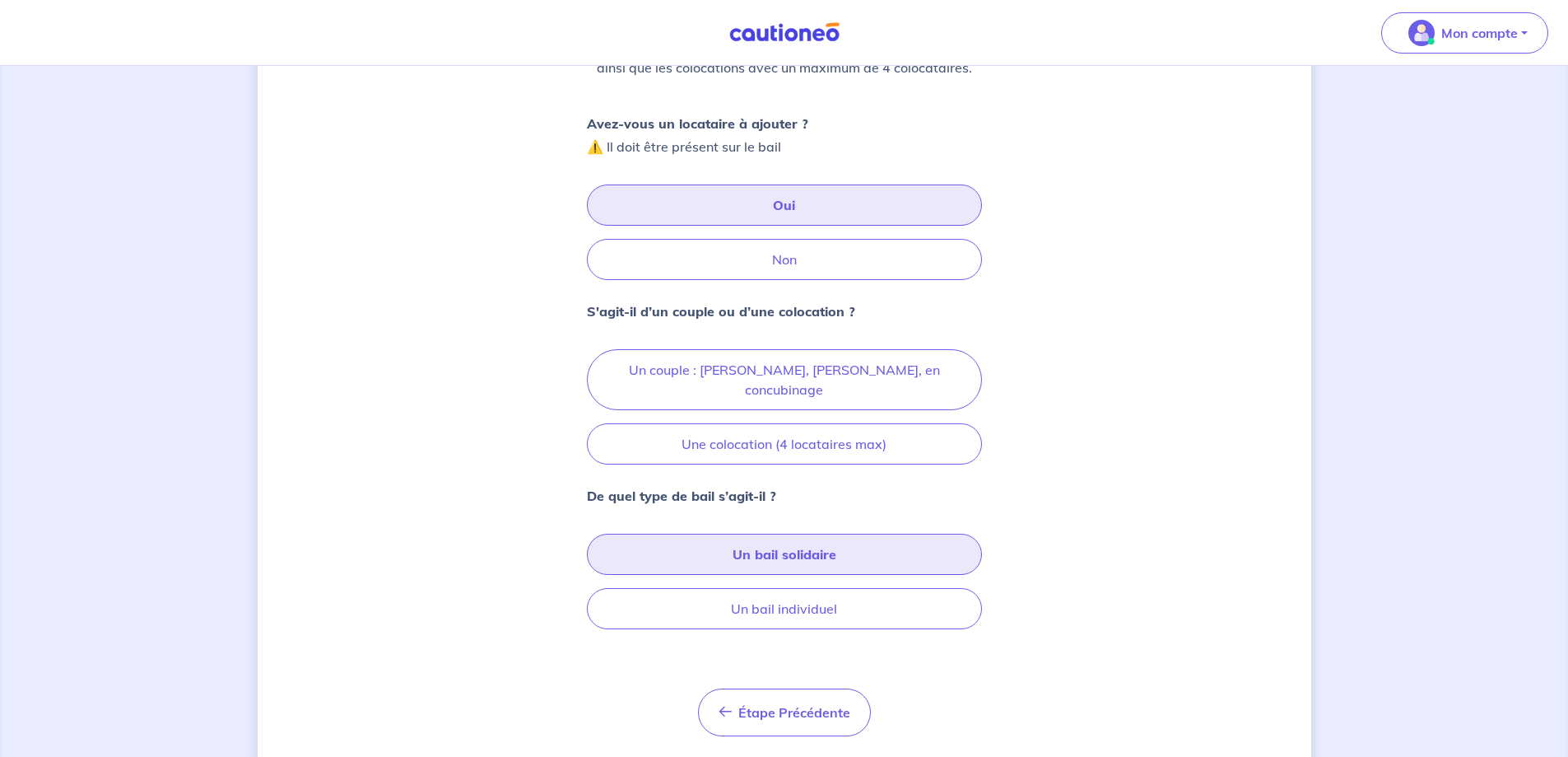
click at [787, 536] on button "Un bail solidaire" at bounding box center [784, 554] width 395 height 41
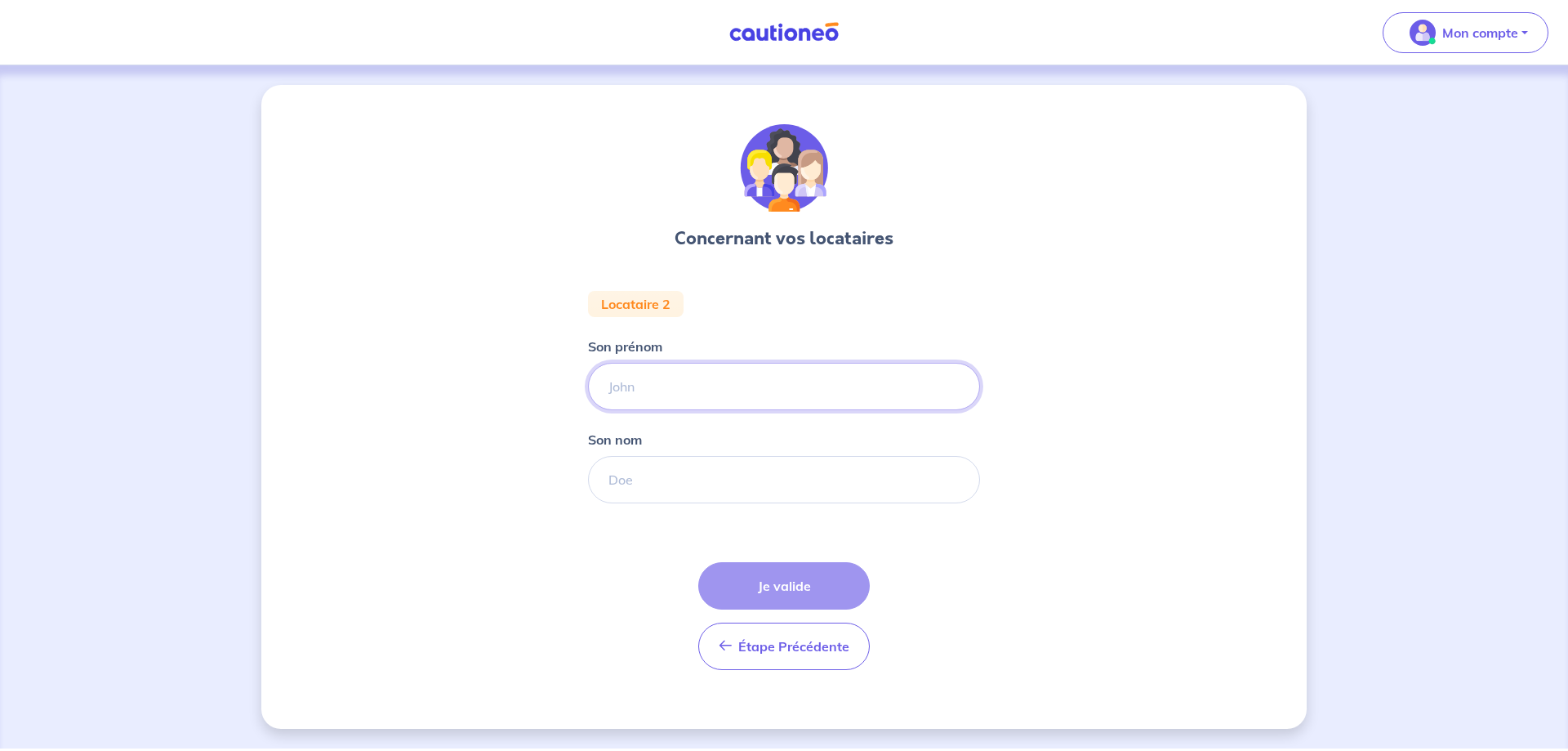
click at [673, 390] on input "Son prénom" at bounding box center [784, 386] width 392 height 47
type input "Margaux"
